Goal: Download file/media: Obtain a digital file from the website

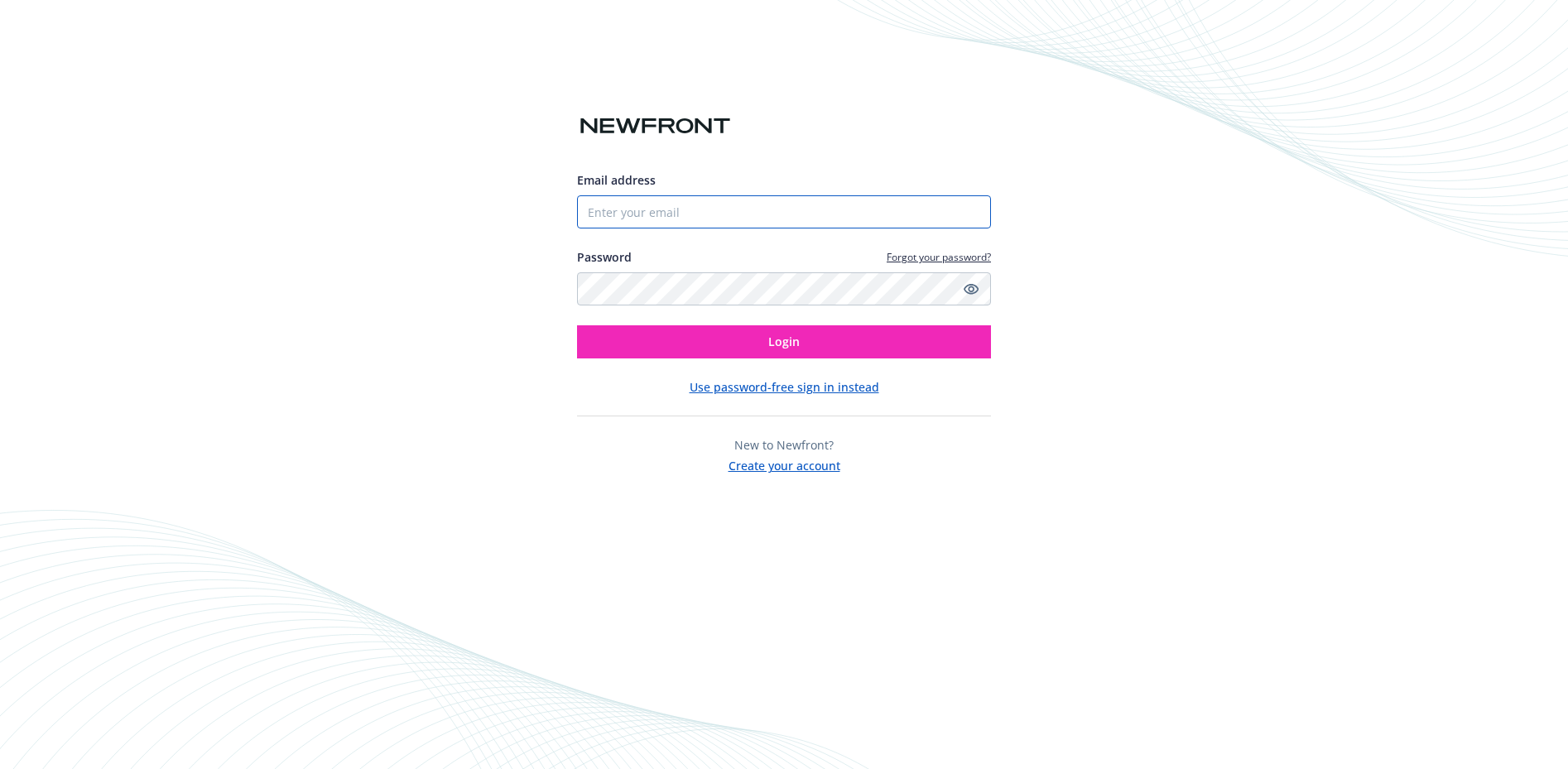
click at [734, 214] on input "Email address" at bounding box center [784, 211] width 414 height 33
type input "[EMAIL_ADDRESS][DOMAIN_NAME]"
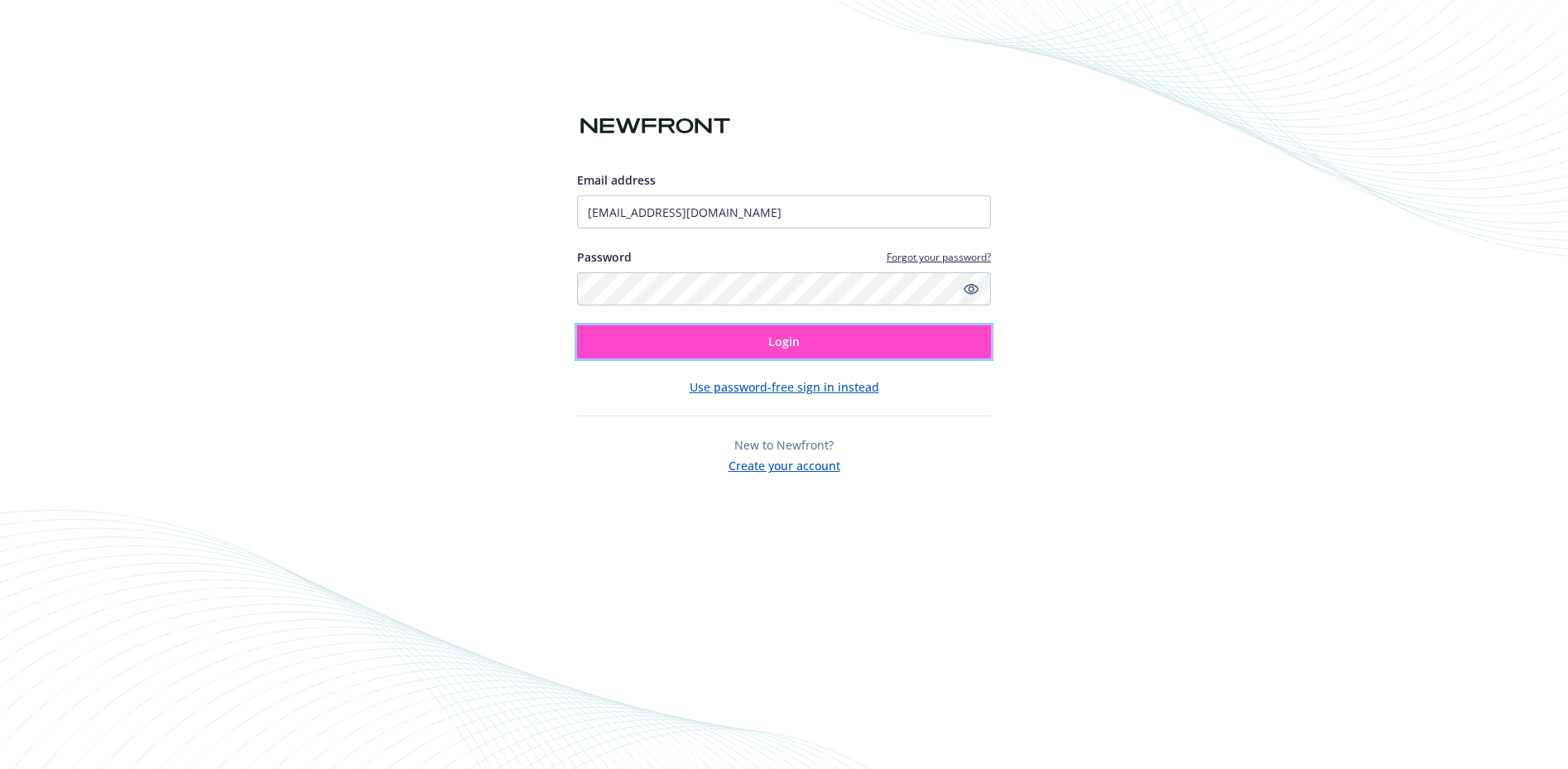
click at [749, 346] on button "Login" at bounding box center [784, 341] width 414 height 33
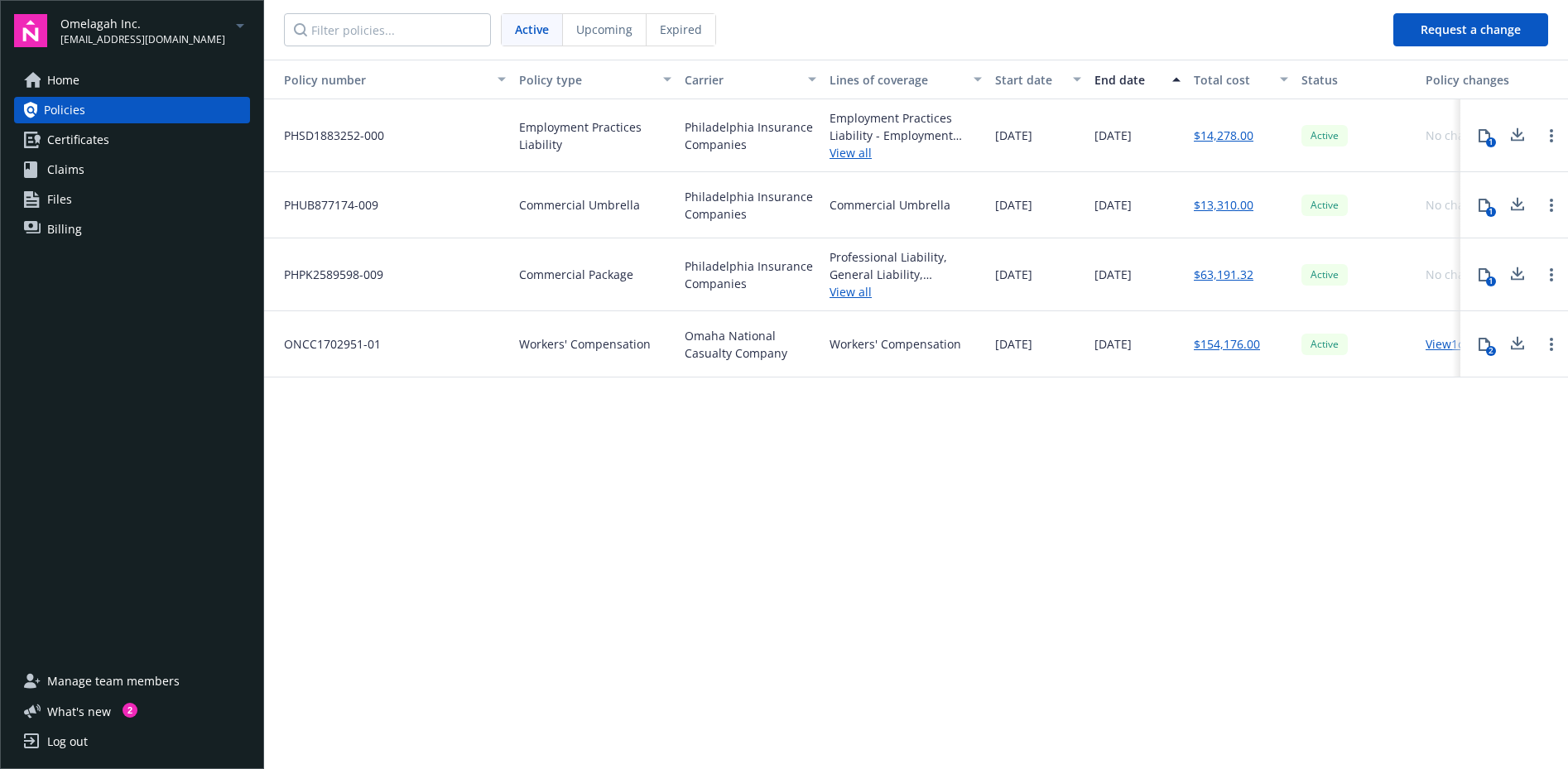
click at [99, 78] on link "Home" at bounding box center [132, 80] width 235 height 27
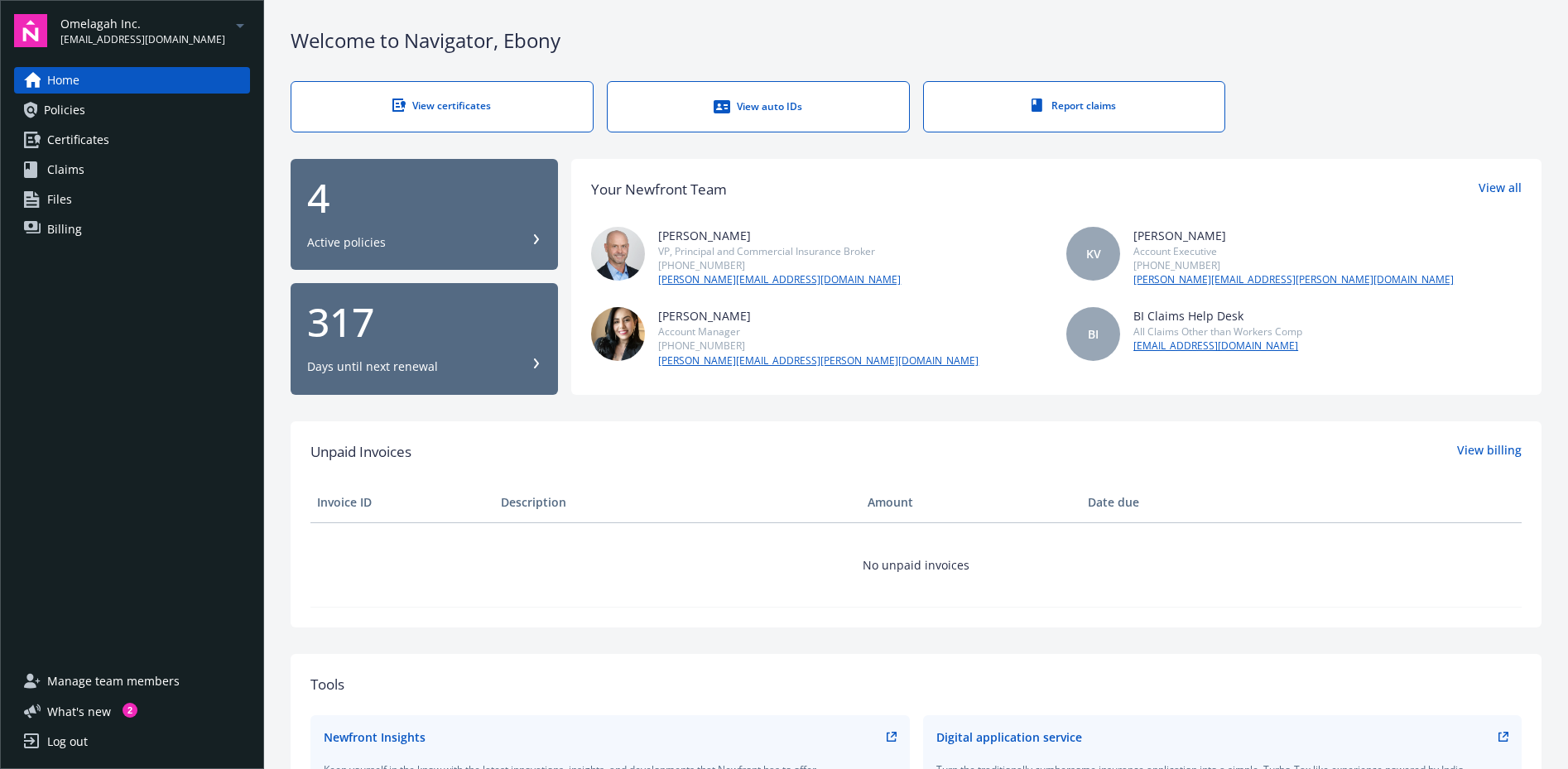
click at [507, 113] on link "View certificates" at bounding box center [442, 107] width 303 height 51
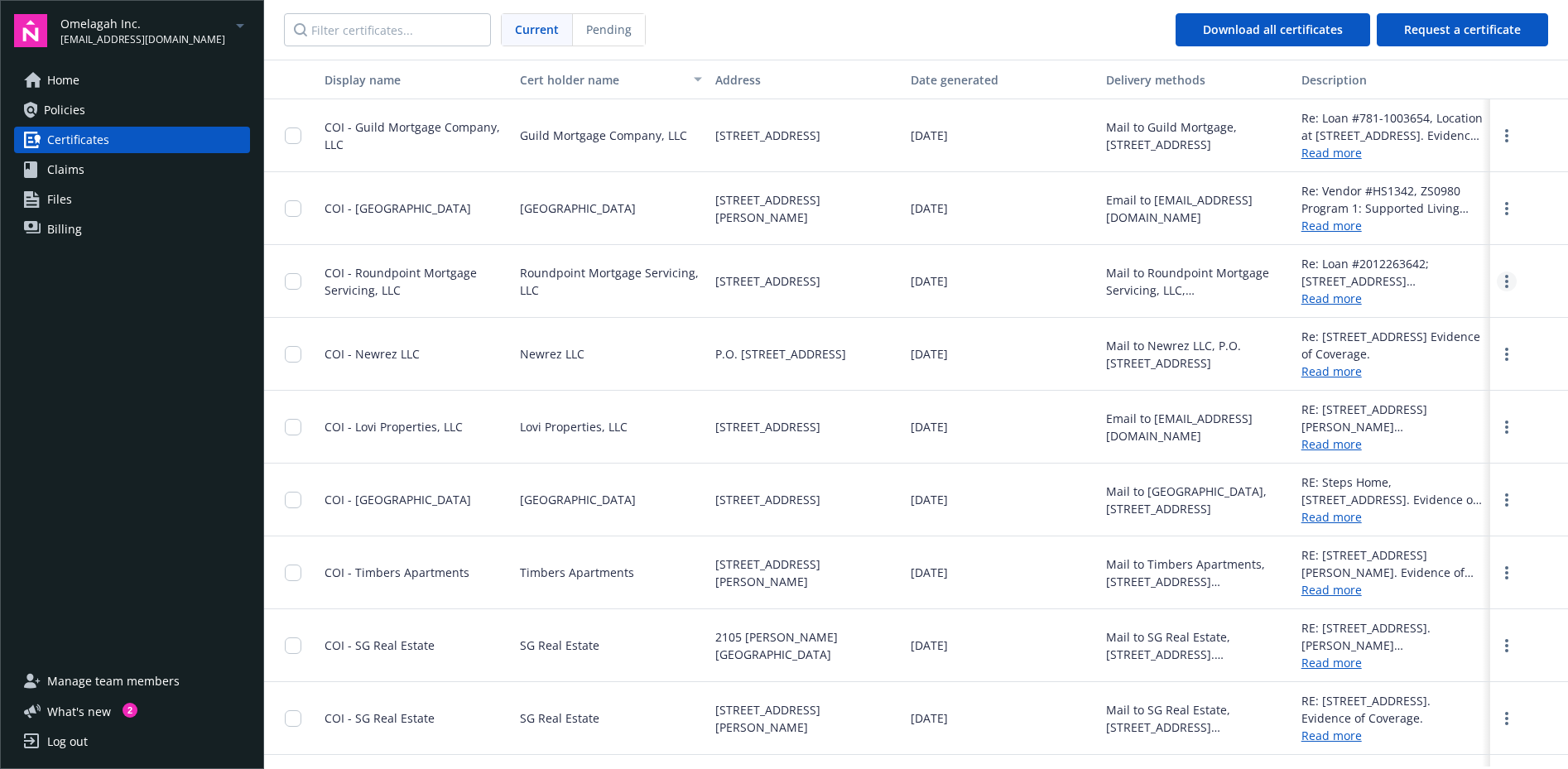
click at [1508, 286] on circle "more" at bounding box center [1506, 286] width 3 height 3
click at [1457, 316] on link "Download" at bounding box center [1461, 315] width 109 height 33
click at [52, 137] on span "Certificates" at bounding box center [78, 140] width 62 height 27
click at [88, 111] on link "Policies" at bounding box center [132, 110] width 235 height 27
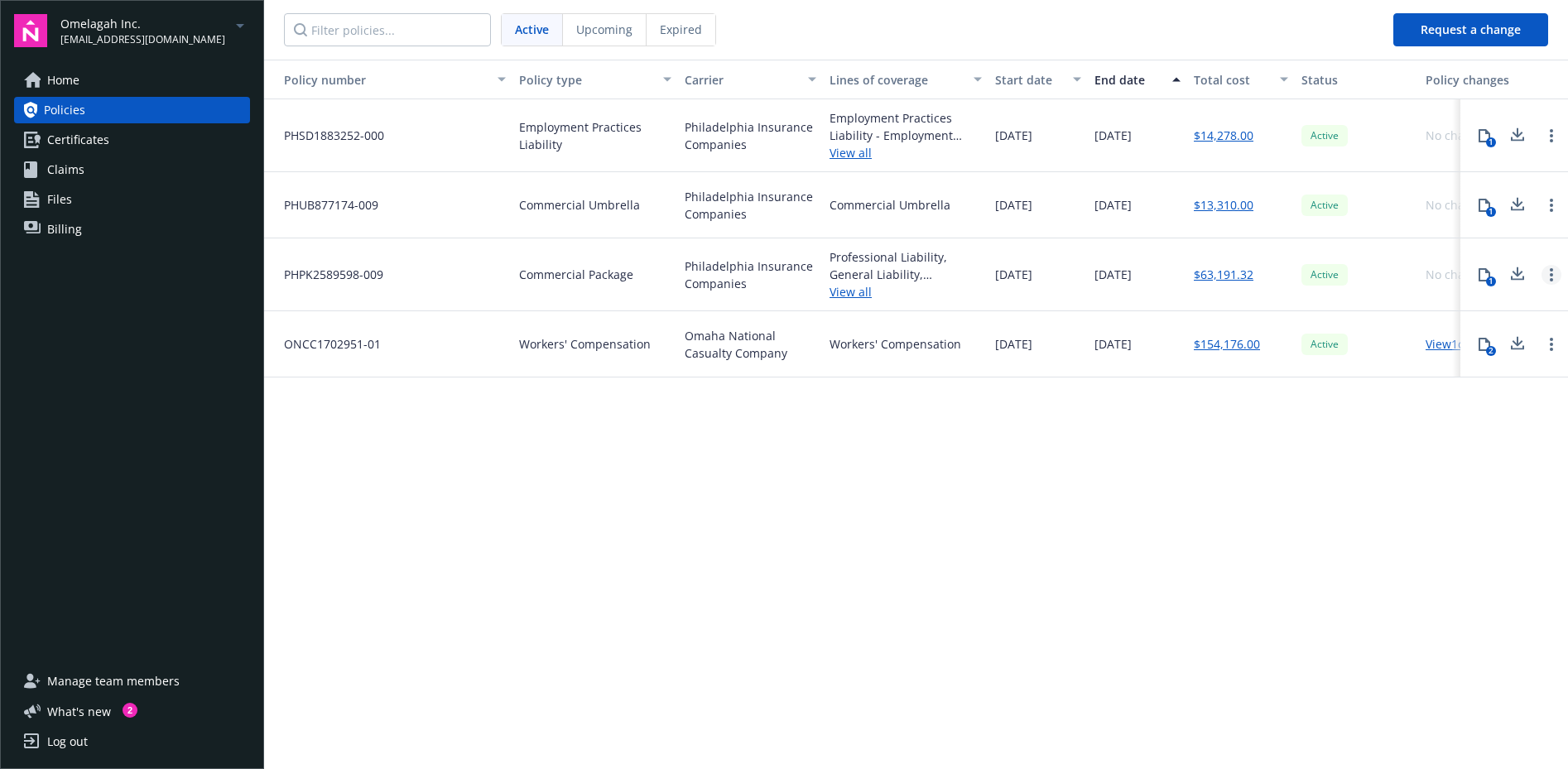
click at [1553, 270] on link "Open options" at bounding box center [1551, 275] width 20 height 20
click at [1518, 296] on div "1" at bounding box center [1514, 275] width 108 height 73
click at [1520, 275] on icon at bounding box center [1518, 274] width 20 height 21
